Goal: Transaction & Acquisition: Purchase product/service

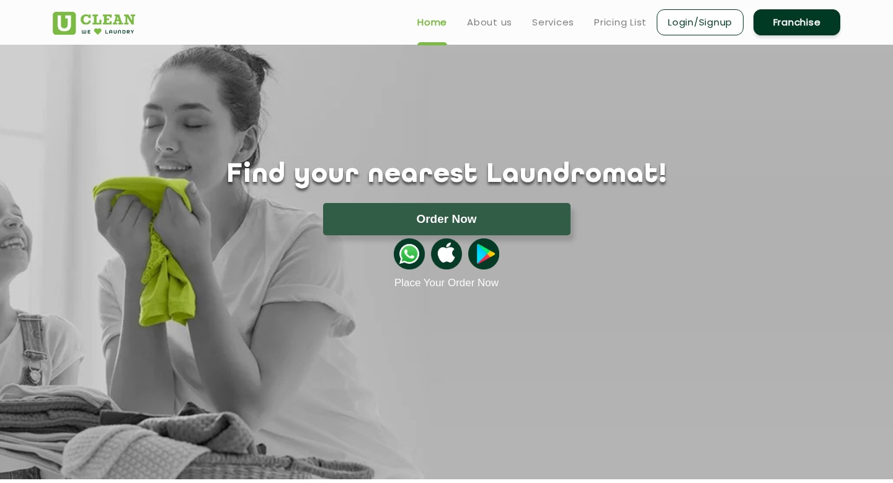
click at [703, 22] on link "Login/Signup" at bounding box center [700, 22] width 87 height 26
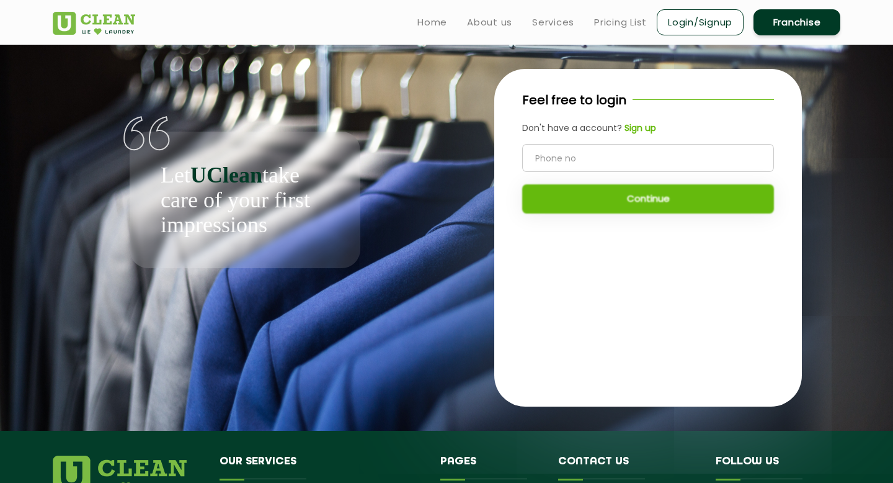
click at [645, 129] on b "Sign up" at bounding box center [641, 128] width 32 height 12
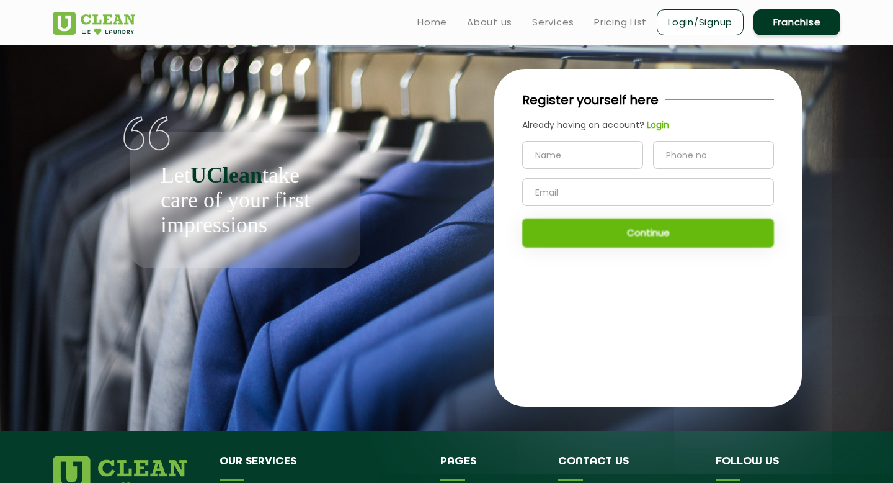
click at [603, 156] on input "text" at bounding box center [582, 155] width 121 height 28
type input "Manoj"
type input "9739028468"
click at [546, 189] on input "text" at bounding box center [648, 192] width 252 height 28
type input "manojbhatt2712@gmail.com"
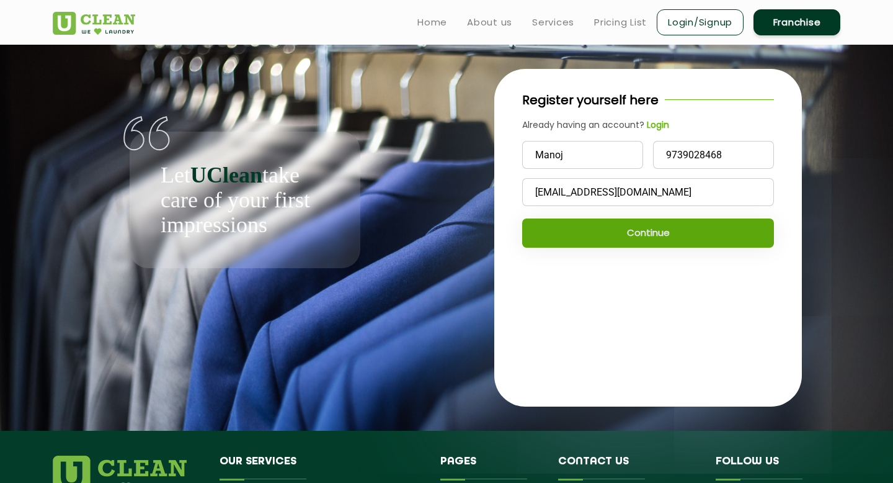
click at [554, 228] on button "Continue" at bounding box center [648, 232] width 252 height 29
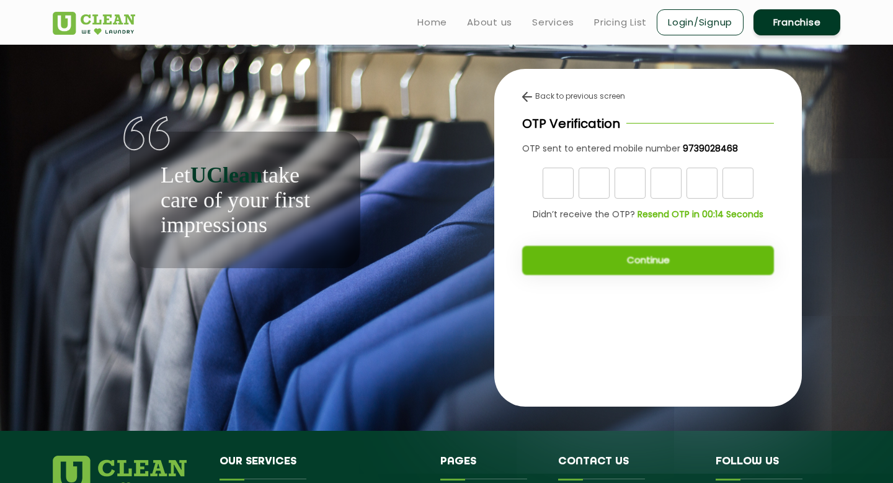
click at [555, 186] on input "text" at bounding box center [558, 182] width 31 height 31
type input "5"
type input "3"
type input "6"
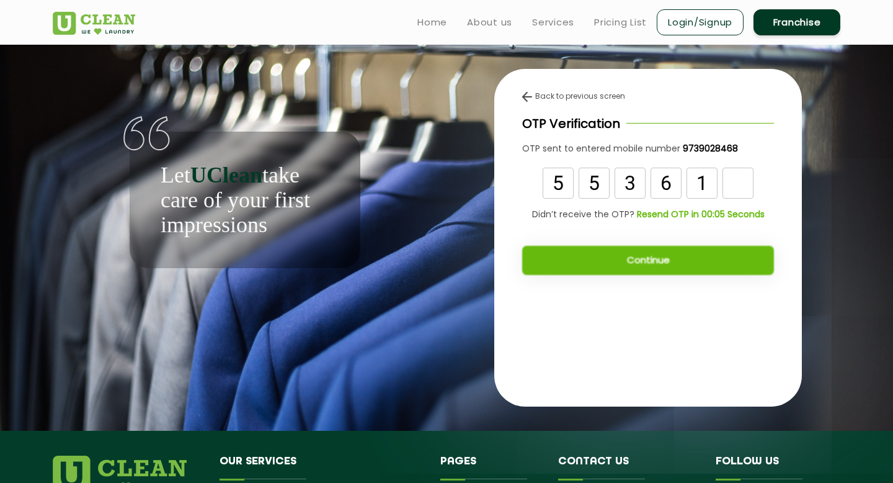
type input "1"
type input "8"
click at [579, 256] on button "Continue" at bounding box center [648, 260] width 252 height 29
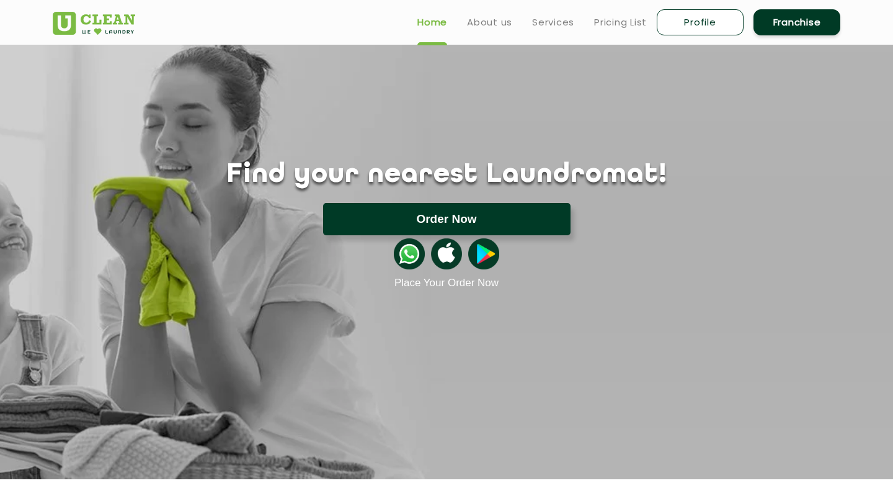
click at [442, 221] on button "Order Now" at bounding box center [446, 219] width 247 height 32
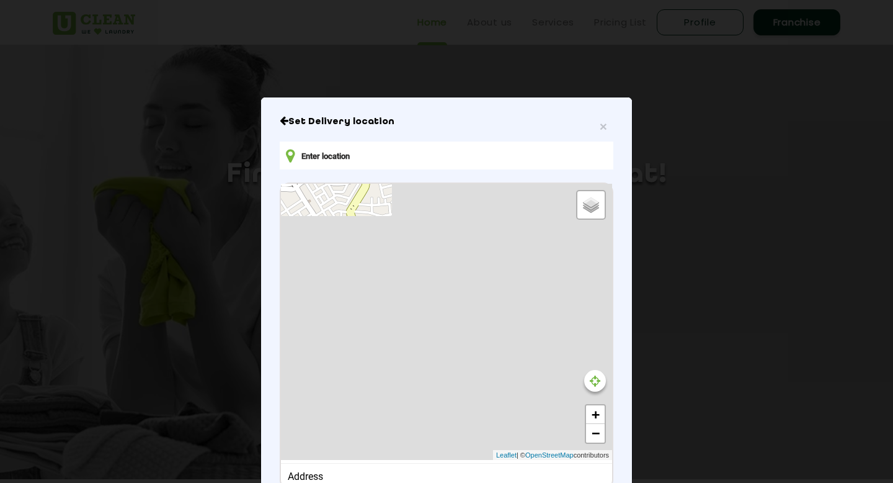
type input "MVWG+M3P, [PERSON_NAME] Nagar, [GEOGRAPHIC_DATA], 180020"
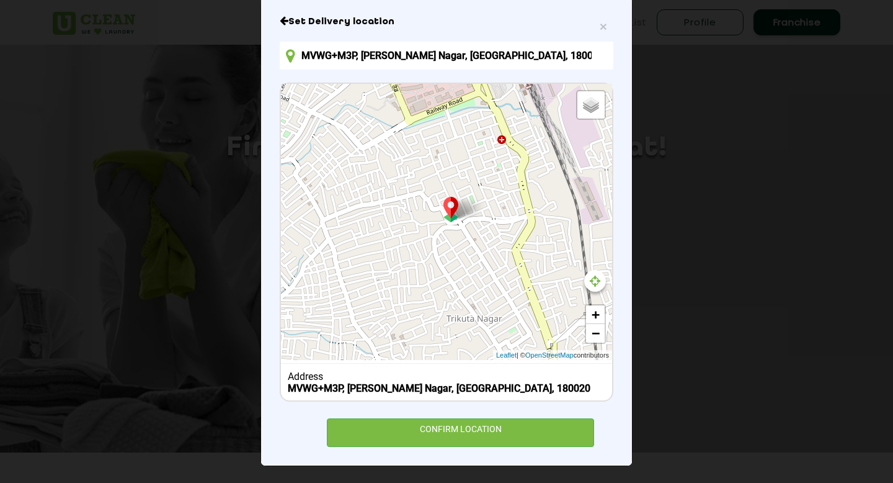
scroll to position [25, 0]
click at [531, 58] on input "MVWG+M3P, [PERSON_NAME] Nagar, [GEOGRAPHIC_DATA], 180020" at bounding box center [447, 56] width 334 height 28
click at [495, 376] on div "Address" at bounding box center [447, 376] width 318 height 12
click at [602, 22] on span "×" at bounding box center [603, 26] width 7 height 14
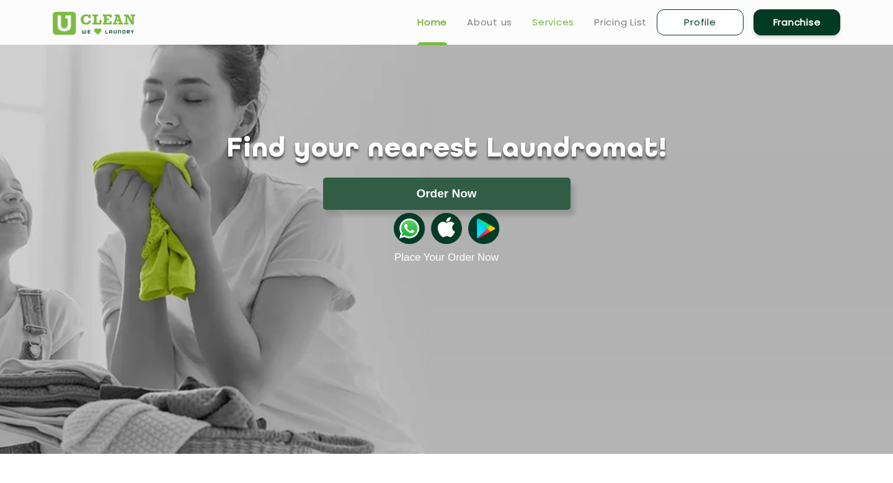
click at [546, 22] on link "Services" at bounding box center [553, 22] width 42 height 15
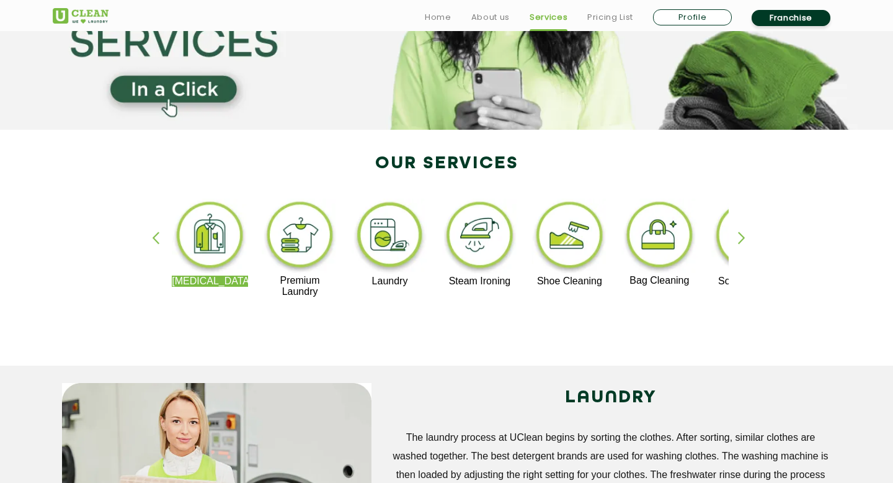
scroll to position [164, 0]
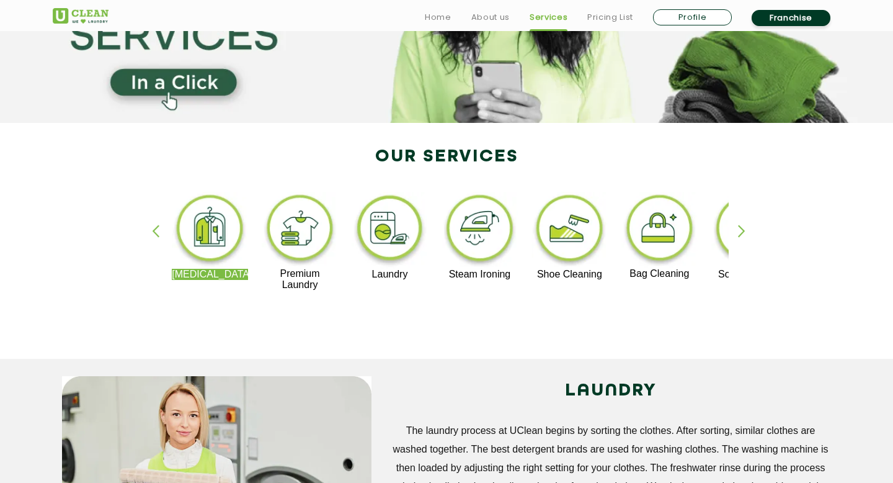
click at [390, 238] on img at bounding box center [390, 230] width 76 height 77
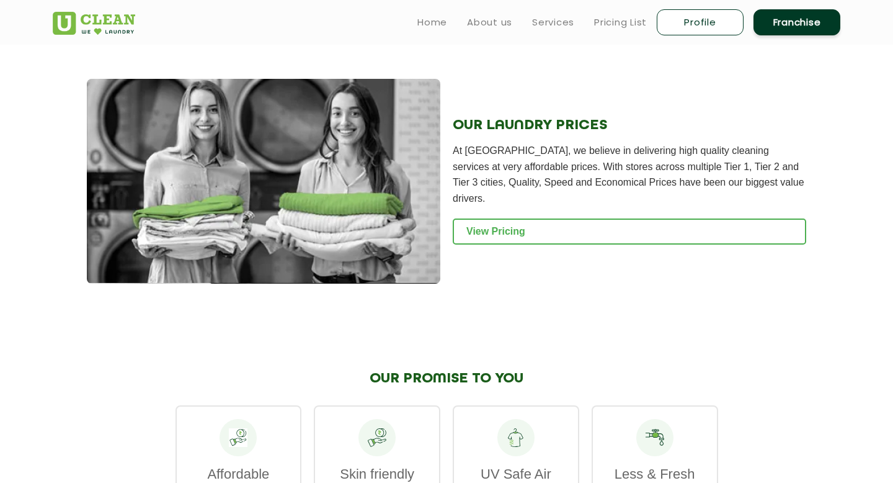
scroll to position [1606, 0]
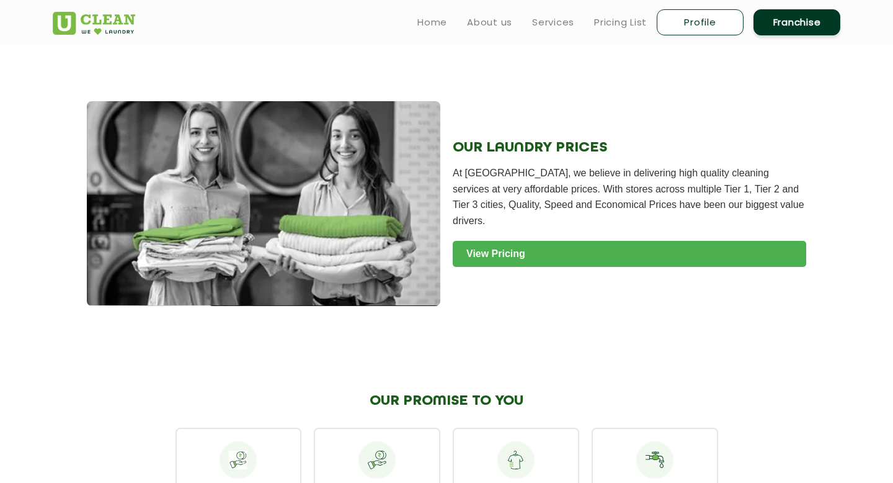
click at [492, 243] on link "View Pricing" at bounding box center [630, 254] width 354 height 26
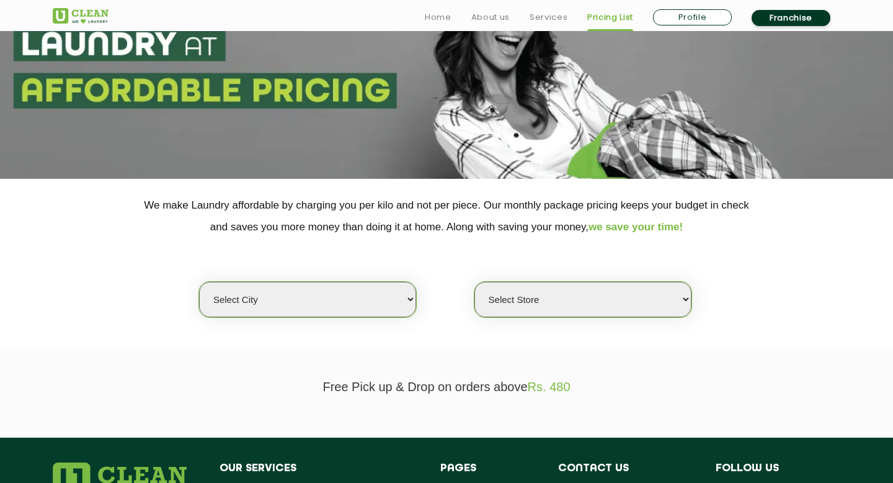
scroll to position [114, 0]
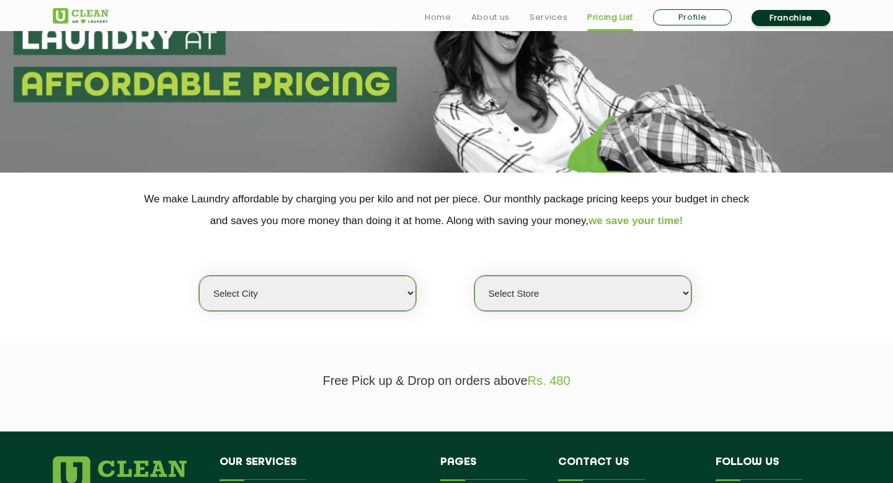
click at [406, 295] on select "Select city Aalo Abu Dhabi Agartala Agra Ahmedabad Akola Aligarh Alwar - UClean…" at bounding box center [307, 292] width 217 height 35
select select "68"
click at [199, 275] on select "Select city Aalo Abu Dhabi Agartala Agra Ahmedabad Akola Aligarh Alwar - UClean…" at bounding box center [307, 292] width 217 height 35
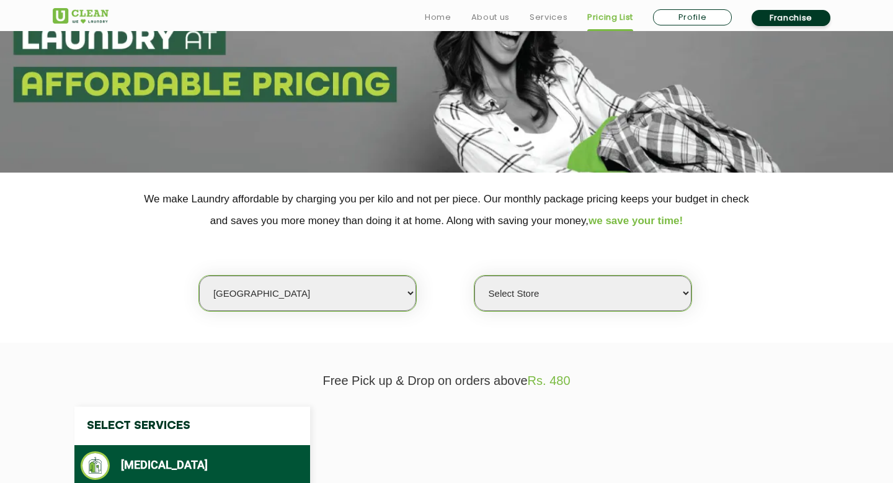
click at [523, 293] on select "Select Store" at bounding box center [582, 292] width 217 height 35
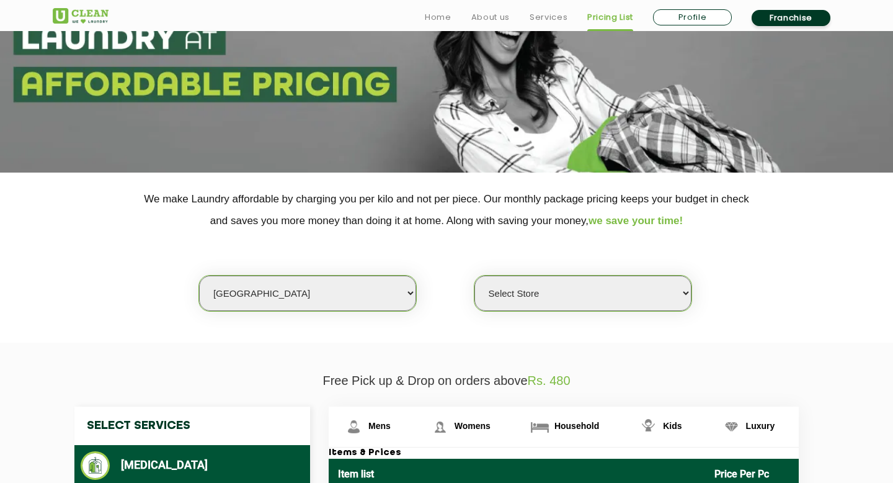
select select "586"
click at [474, 275] on select "Select Store UClean Gandhi Nagar UClean Talab Tillo UClean Janipur UClean Chann…" at bounding box center [582, 292] width 217 height 35
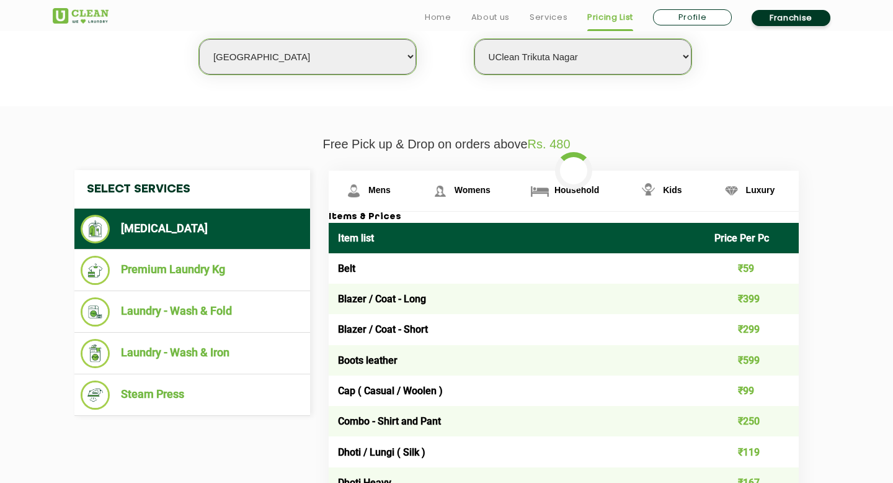
scroll to position [353, 0]
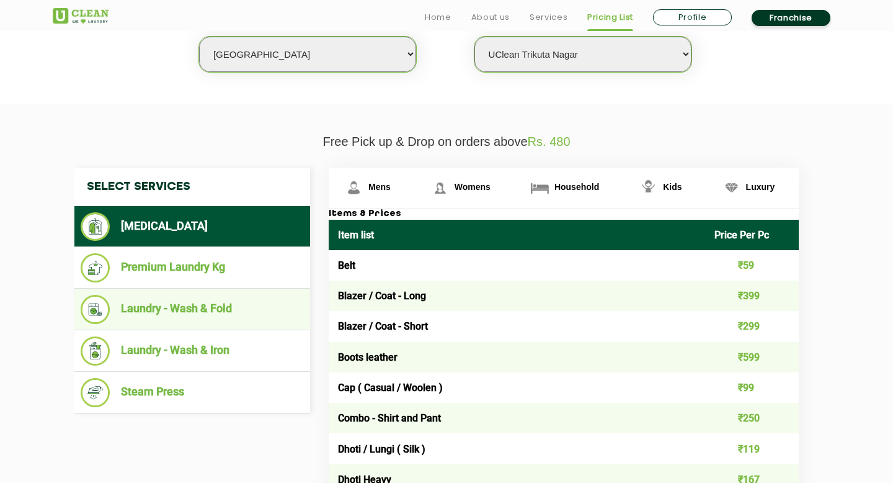
click at [167, 318] on li "Laundry - Wash & Fold" at bounding box center [192, 309] width 223 height 29
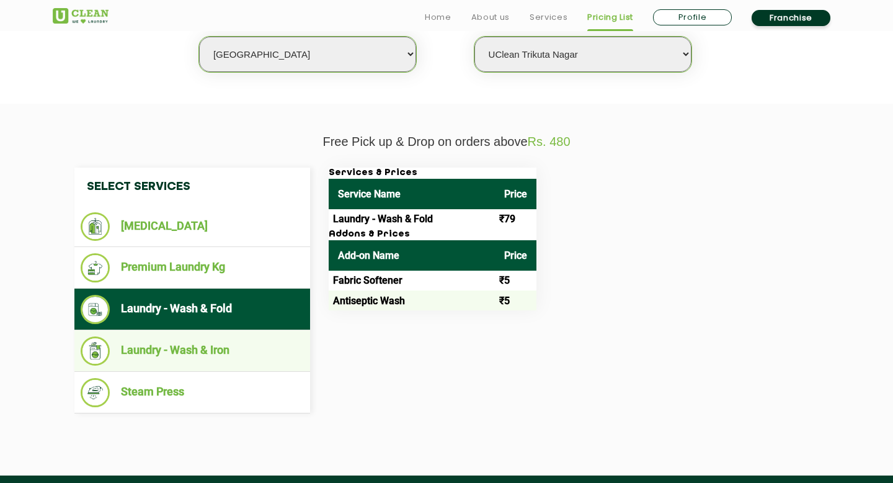
click at [246, 350] on li "Laundry - Wash & Iron" at bounding box center [192, 350] width 223 height 29
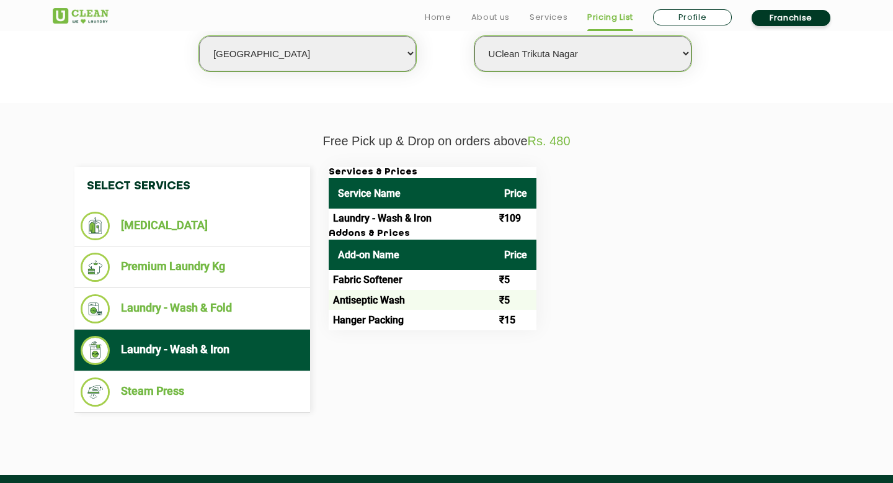
scroll to position [357, 0]
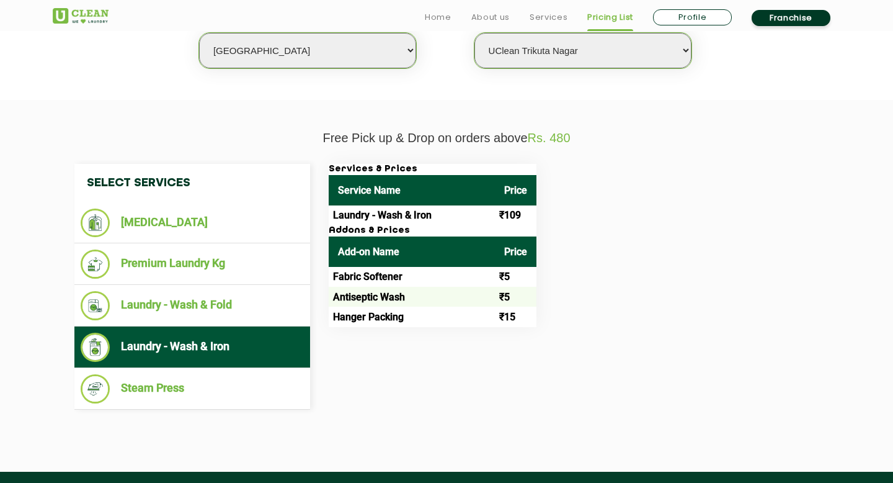
click at [502, 208] on td "₹109" at bounding box center [516, 215] width 42 height 20
click at [516, 215] on td "₹109" at bounding box center [516, 215] width 42 height 20
click at [418, 215] on td "Laundry - Wash & Iron" at bounding box center [412, 215] width 166 height 20
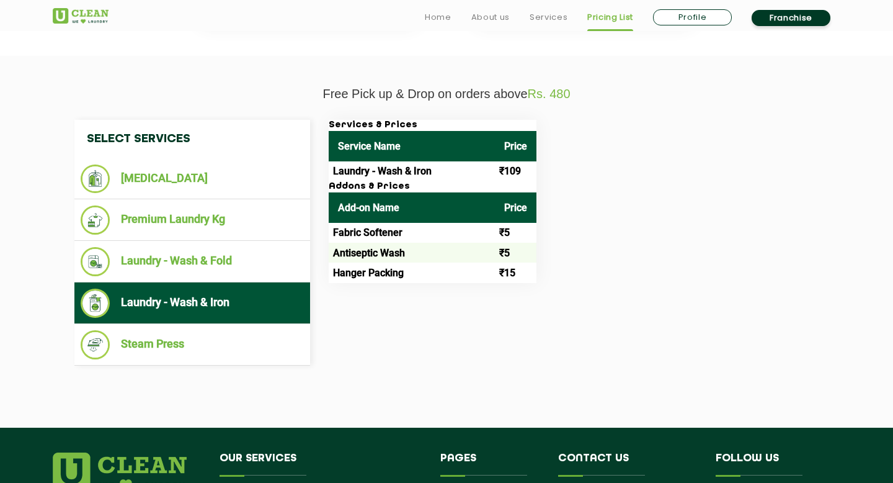
scroll to position [404, 0]
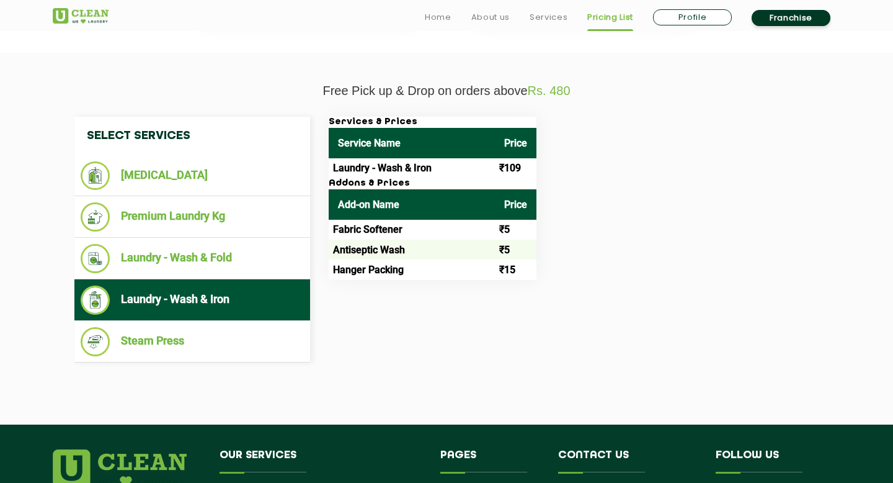
click at [395, 256] on td "Antiseptic Wash" at bounding box center [412, 249] width 166 height 20
click at [391, 229] on td "Fabric Softener" at bounding box center [412, 230] width 166 height 20
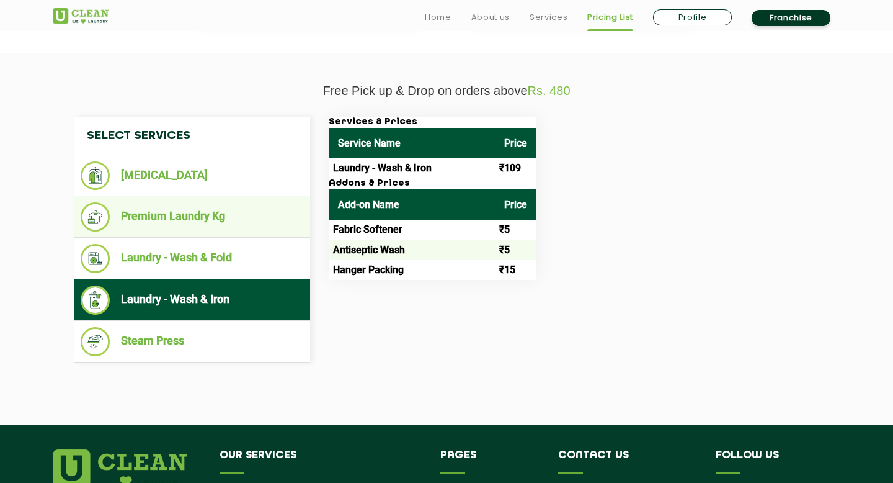
click at [183, 218] on li "Premium Laundry Kg" at bounding box center [192, 216] width 223 height 29
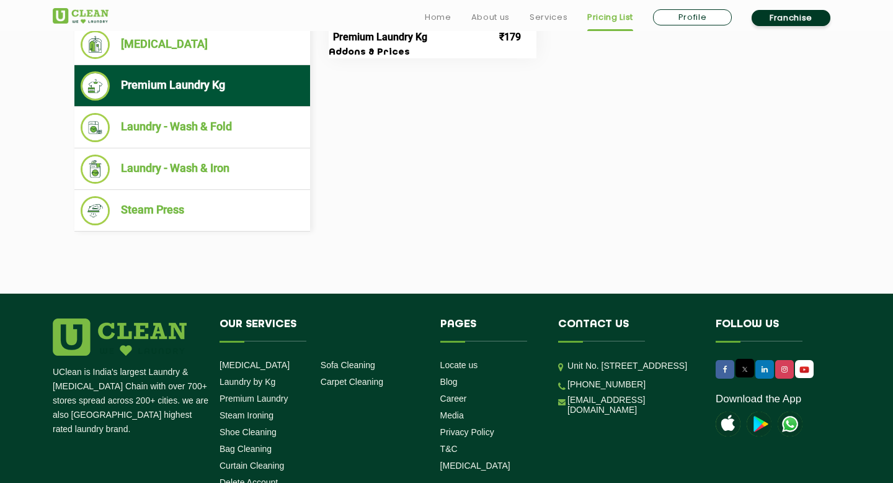
scroll to position [643, 0]
